Goal: Information Seeking & Learning: Check status

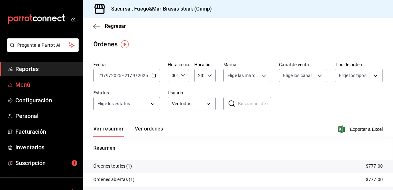
click at [26, 83] on span "Menú" at bounding box center [46, 84] width 62 height 9
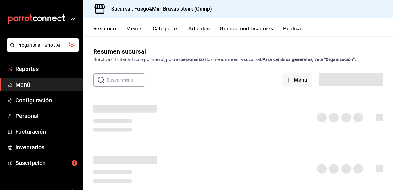
click at [31, 67] on span "Reportes" at bounding box center [46, 69] width 62 height 9
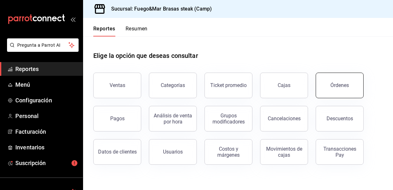
click at [335, 84] on div "Órdenes" at bounding box center [340, 85] width 19 height 6
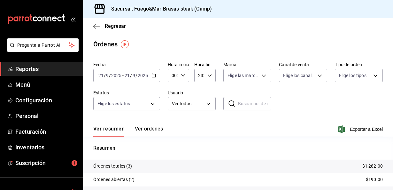
click at [152, 125] on div "Ver resumen Ver órdenes Exportar a Excel" at bounding box center [238, 127] width 290 height 19
click at [147, 132] on button "Ver órdenes" at bounding box center [149, 131] width 28 height 11
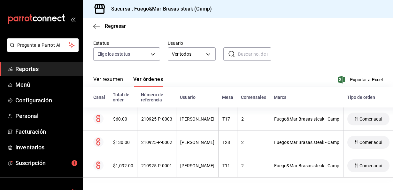
scroll to position [55, 0]
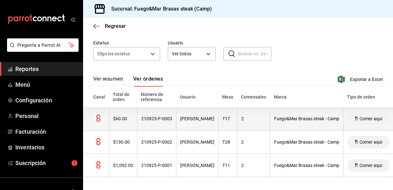
click at [122, 116] on div "$60.00" at bounding box center [123, 118] width 20 height 5
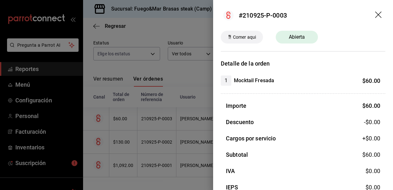
click at [120, 139] on div at bounding box center [196, 95] width 393 height 190
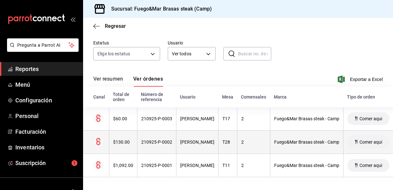
click at [120, 139] on div "$130.00" at bounding box center [123, 141] width 20 height 5
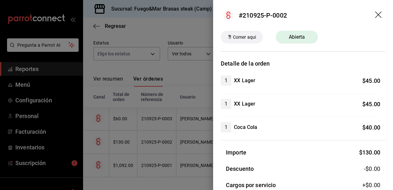
click at [35, 68] on div at bounding box center [196, 95] width 393 height 190
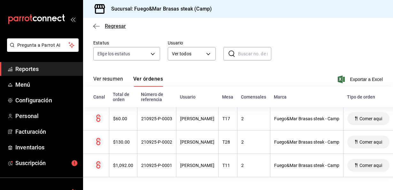
click at [97, 26] on icon "button" at bounding box center [96, 26] width 6 height 0
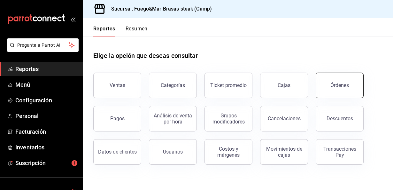
click at [355, 93] on button "Órdenes" at bounding box center [340, 86] width 48 height 26
